Goal: Transaction & Acquisition: Purchase product/service

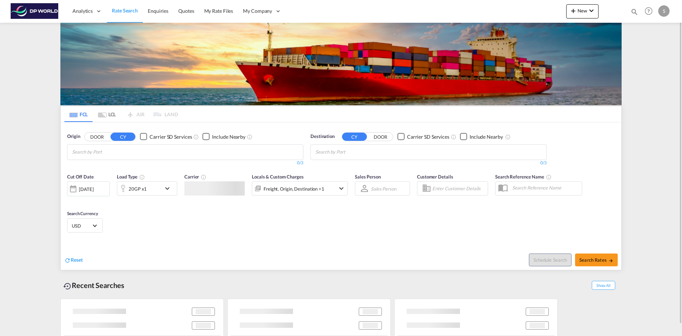
click at [120, 153] on input "Chips input." at bounding box center [105, 151] width 67 height 11
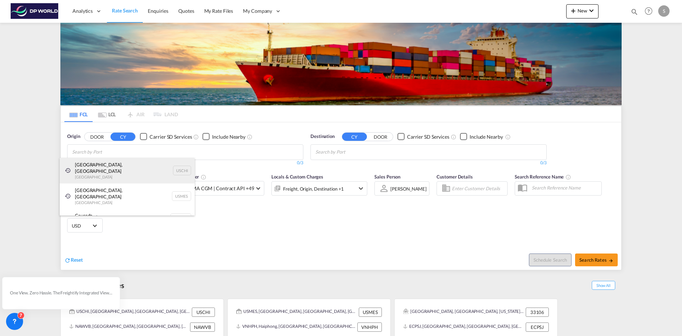
click at [117, 167] on div "[GEOGRAPHIC_DATA], IL United States USCHI" at bounding box center [127, 171] width 135 height 26
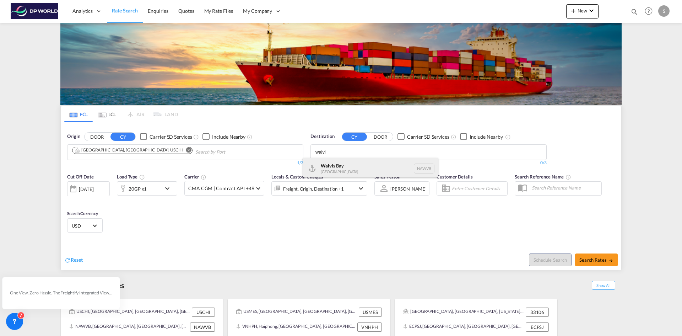
type input "walvi"
click at [346, 162] on div "Walvi s Bay [GEOGRAPHIC_DATA] NAWVB" at bounding box center [370, 168] width 135 height 21
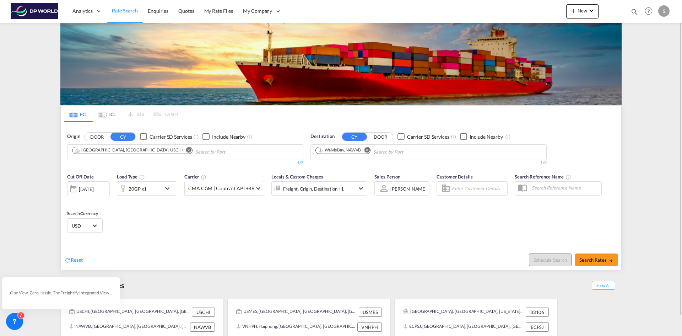
click at [169, 190] on md-icon "icon-chevron-down" at bounding box center [169, 188] width 12 height 9
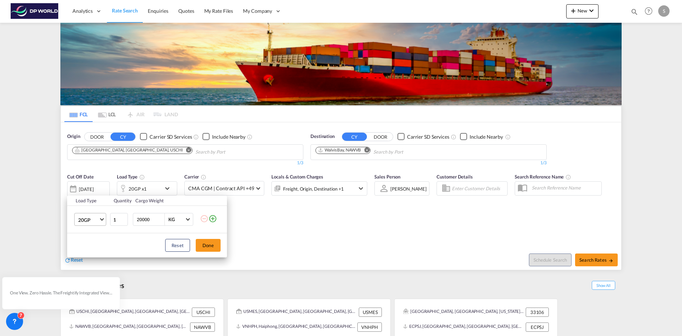
click at [101, 216] on md-select-value "20GP" at bounding box center [91, 219] width 28 height 12
drag, startPoint x: 93, startPoint y: 255, endPoint x: 97, endPoint y: 250, distance: 7.1
click at [93, 255] on md-option "40HC" at bounding box center [96, 253] width 48 height 17
click at [214, 246] on button "Done" at bounding box center [208, 245] width 25 height 13
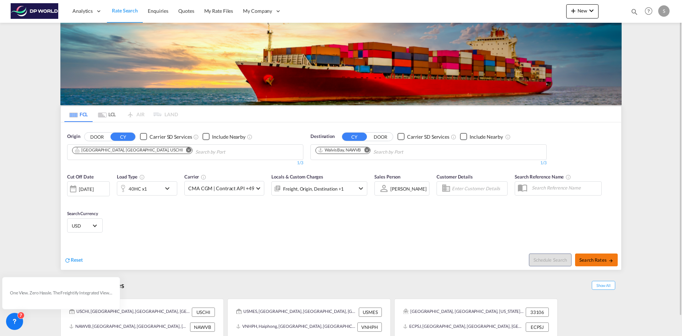
click at [593, 261] on span "Search Rates" at bounding box center [596, 260] width 34 height 6
type input "USCHI to NAWVB / [DATE]"
